Goal: Task Accomplishment & Management: Manage account settings

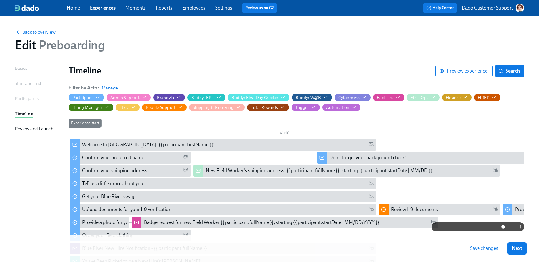
scroll to position [300, 0]
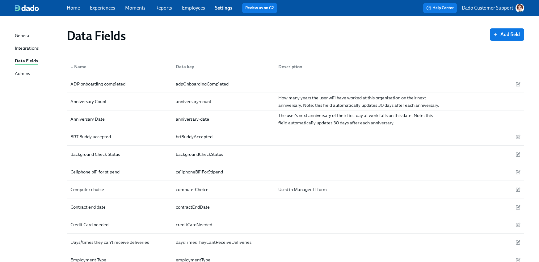
scroll to position [293, 0]
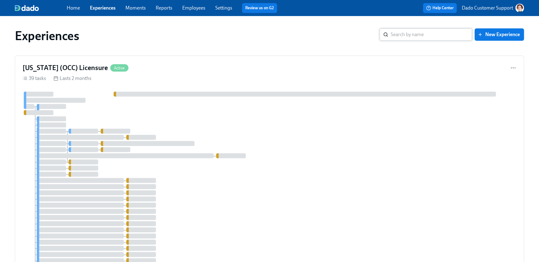
click at [416, 34] on input "search" at bounding box center [432, 34] width 82 height 12
type input "hyg"
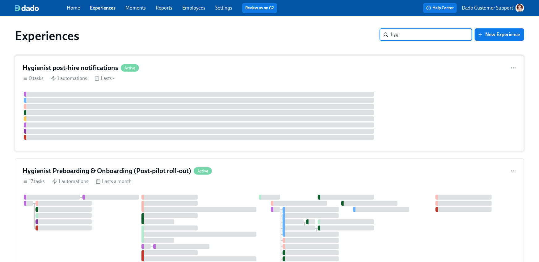
click at [112, 90] on div "Hygienist post-hire notifications Active 0 tasks 1 automations Lasts -" at bounding box center [269, 104] width 509 height 96
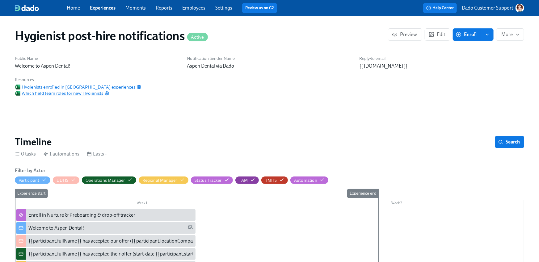
click at [75, 91] on span "Which field team roles for new Hygienists" at bounding box center [59, 93] width 88 height 6
click at [198, 8] on link "Employees" at bounding box center [193, 8] width 23 height 6
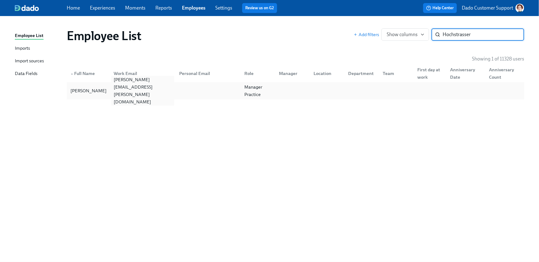
type input "Hochstrasser"
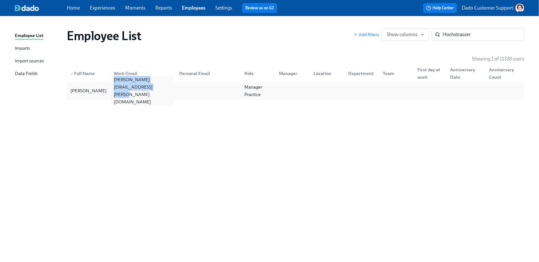
drag, startPoint x: 115, startPoint y: 99, endPoint x: 113, endPoint y: 89, distance: 10.9
click at [113, 89] on div "Employee List Add filters Show columns Hochstrasser ​ Showing 1 of 11328 users …" at bounding box center [269, 135] width 509 height 224
copy div "[PERSON_NAME][EMAIL_ADDRESS][PERSON_NAME][DOMAIN_NAME]"
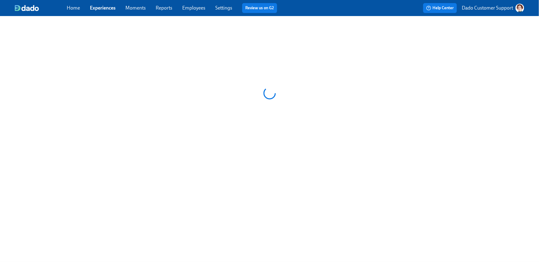
click at [223, 8] on link "Settings" at bounding box center [223, 8] width 17 height 6
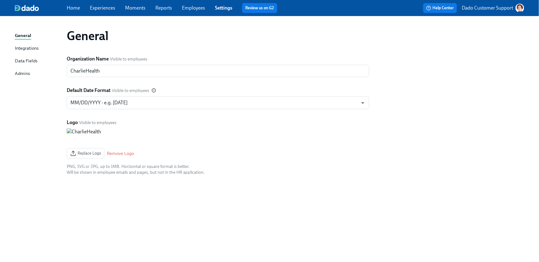
click at [101, 8] on link "Experiences" at bounding box center [102, 8] width 25 height 6
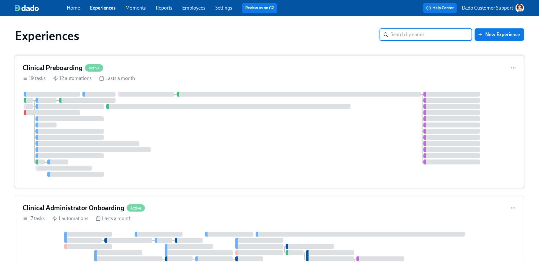
click at [263, 124] on div at bounding box center [270, 134] width 494 height 85
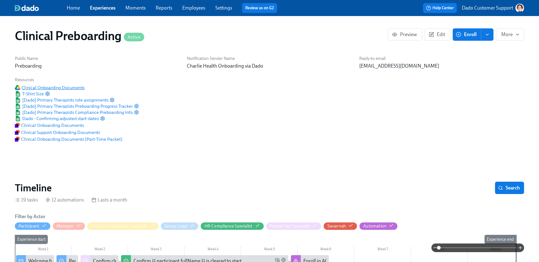
click at [62, 86] on span "Clinical Onboarding Documents" at bounding box center [50, 88] width 70 height 6
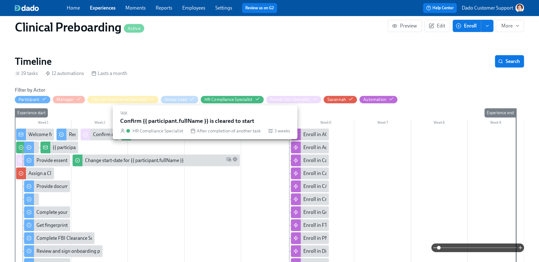
scroll to position [194, 0]
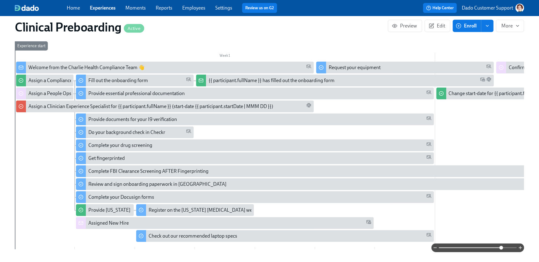
click at [502, 248] on span at bounding box center [478, 248] width 78 height 9
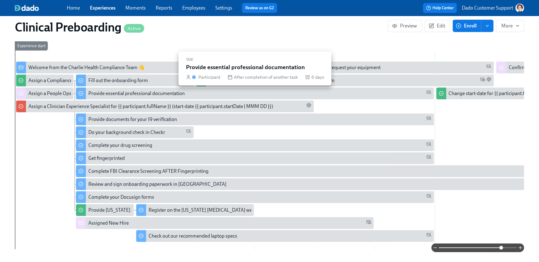
click at [153, 94] on div "Provide essential professional documentation" at bounding box center [136, 93] width 96 height 7
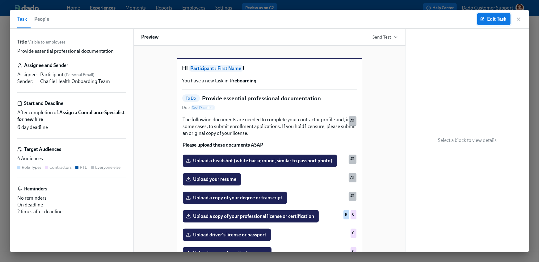
click at [211, 183] on div "Upload your resume All" at bounding box center [269, 180] width 175 height 14
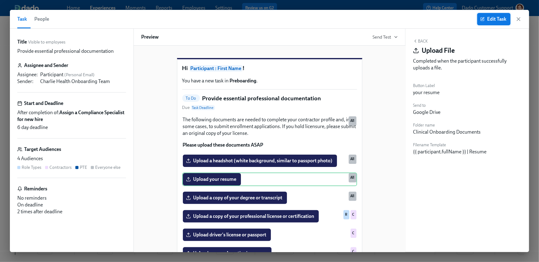
click at [488, 18] on span "Edit Task" at bounding box center [493, 19] width 25 height 6
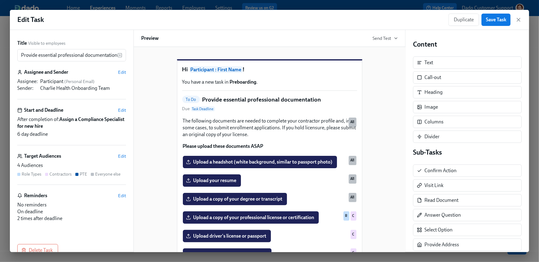
click at [221, 187] on div "Upload your resume Duplicate Delete All" at bounding box center [269, 181] width 175 height 14
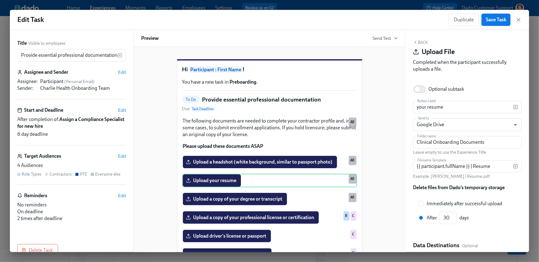
click at [398, 175] on div "Hi Participant : First Name ! You have a new task in Preboarding . To Do Provid…" at bounding box center [269, 149] width 272 height 205
click at [299, 187] on div "Upload your resume Duplicate Delete All" at bounding box center [269, 181] width 175 height 14
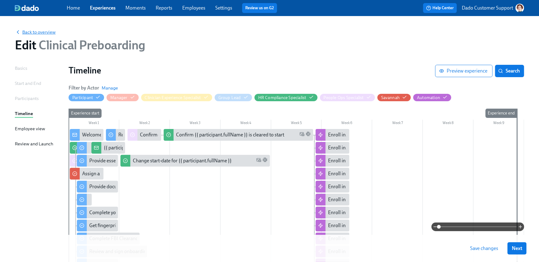
click at [48, 34] on span "Back to overview" at bounding box center [35, 32] width 41 height 6
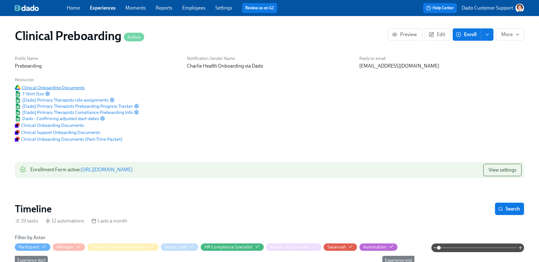
scroll to position [0, 6925]
click at [78, 66] on p "Preboarding" at bounding box center [97, 66] width 165 height 7
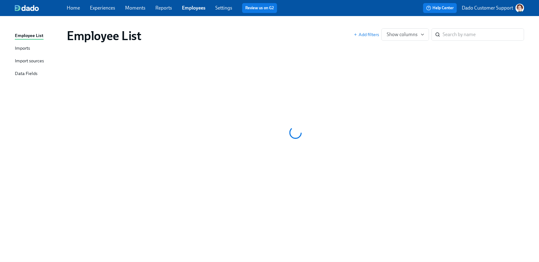
click at [219, 7] on link "Settings" at bounding box center [223, 8] width 17 height 6
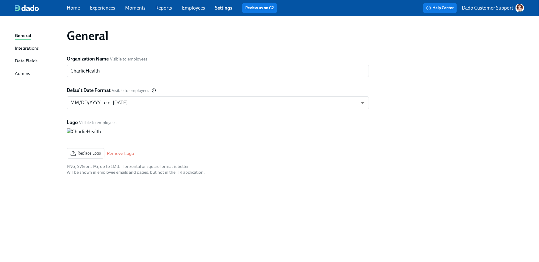
click at [24, 49] on div "Integrations" at bounding box center [27, 49] width 24 height 8
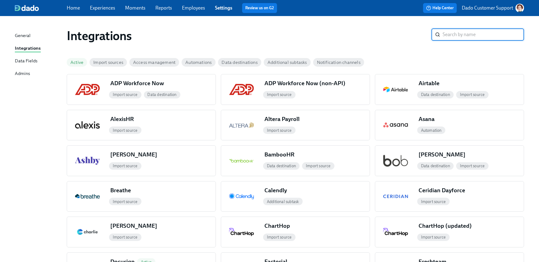
click at [76, 62] on span "Active" at bounding box center [77, 62] width 20 height 5
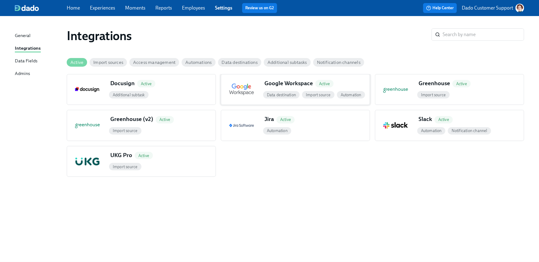
click at [302, 85] on div "Google Workspace Active" at bounding box center [300, 83] width 72 height 8
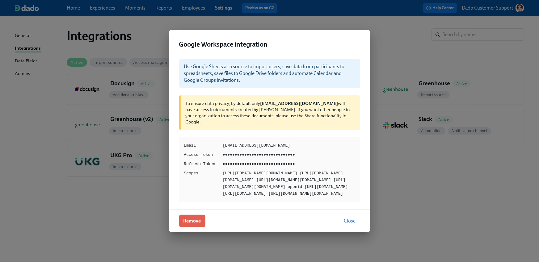
drag, startPoint x: 225, startPoint y: 131, endPoint x: 334, endPoint y: 134, distance: 109.6
click at [334, 142] on div "onboardingscheduler@charliehealth.com" at bounding box center [289, 145] width 132 height 7
drag, startPoint x: 334, startPoint y: 134, endPoint x: 224, endPoint y: 133, distance: 109.9
click at [224, 142] on div "onboardingscheduler@charliehealth.com" at bounding box center [289, 145] width 132 height 7
